Goal: Task Accomplishment & Management: Manage account settings

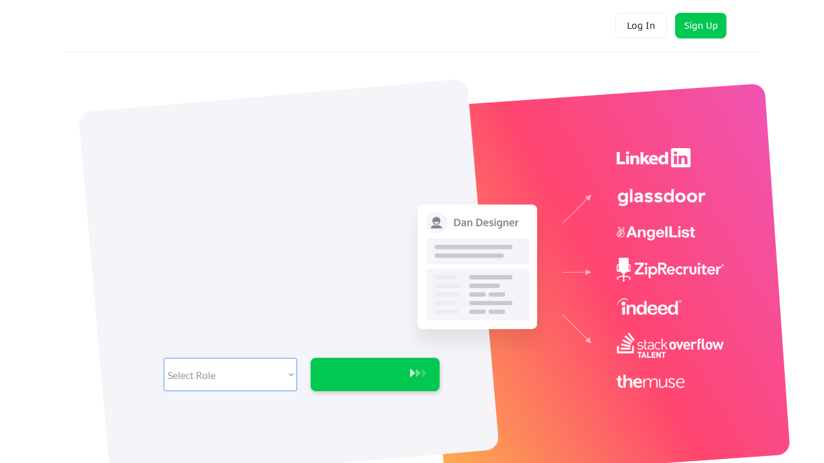
click at [629, 27] on button "Log In" at bounding box center [640, 26] width 51 height 26
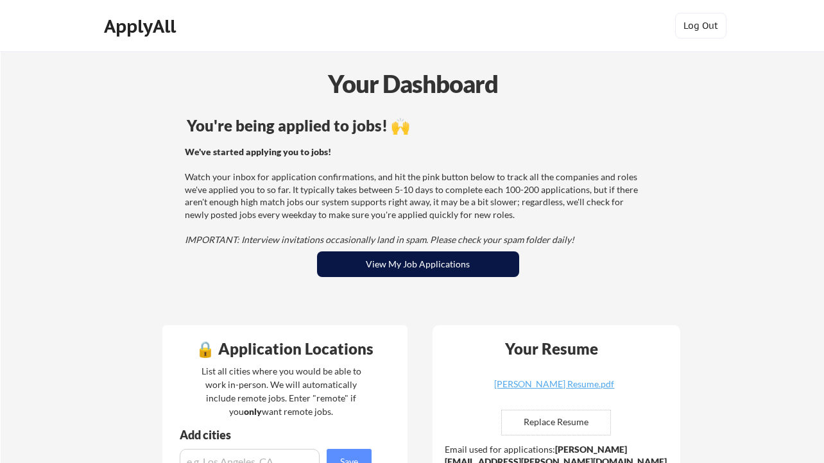
click at [396, 267] on button "View My Job Applications" at bounding box center [418, 265] width 202 height 26
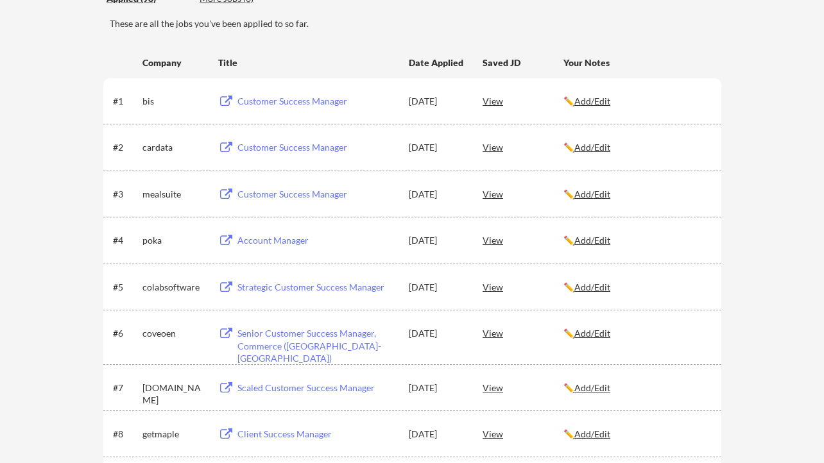
scroll to position [134, 0]
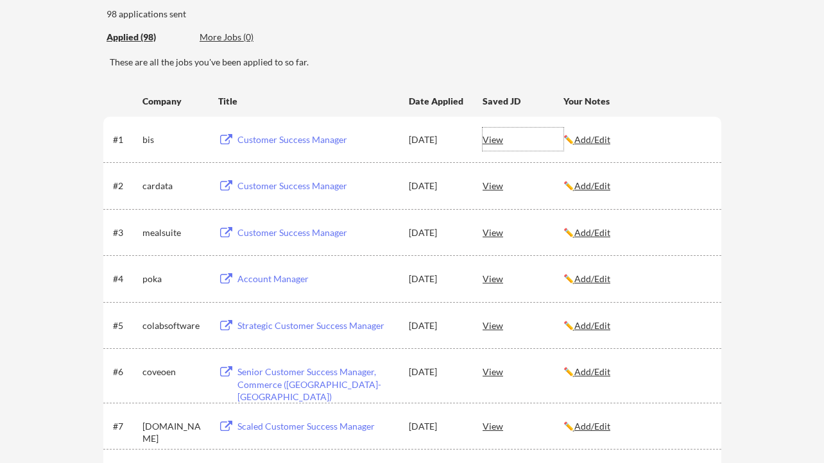
click at [497, 140] on div "View" at bounding box center [523, 139] width 81 height 23
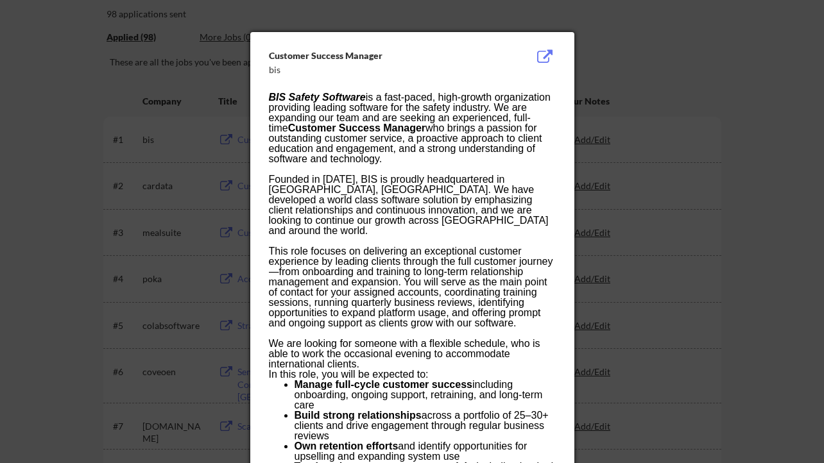
click at [544, 53] on button at bounding box center [545, 56] width 20 height 15
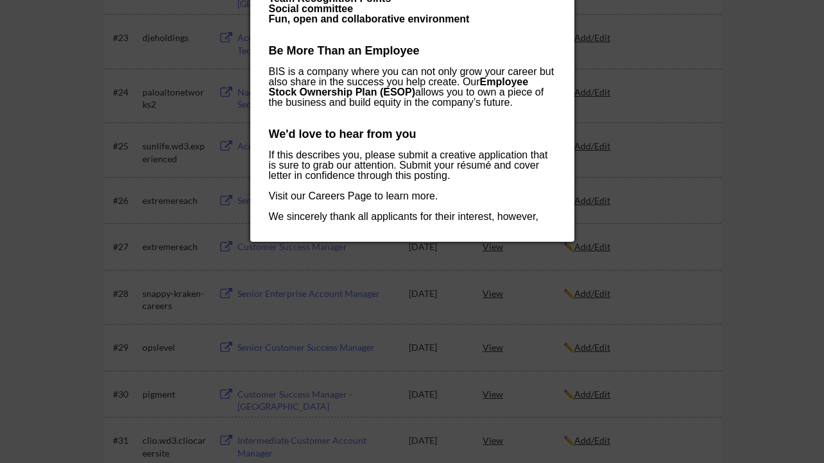
scroll to position [1275, 0]
